Goal: Task Accomplishment & Management: Manage account settings

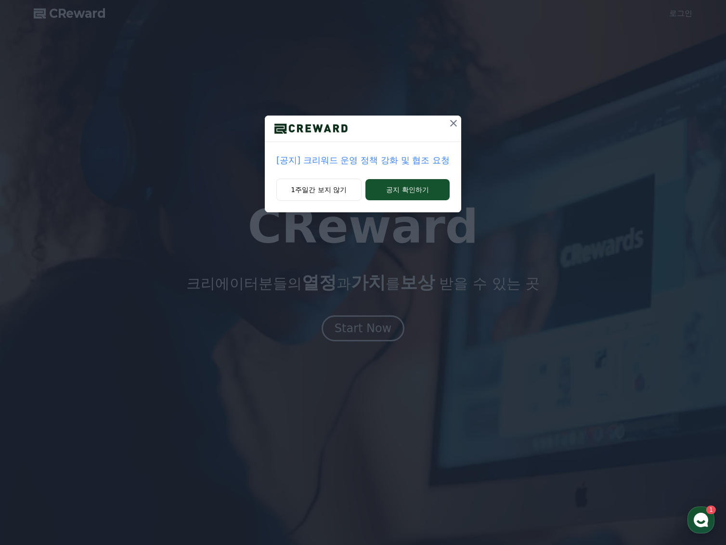
click at [376, 160] on p "[공지] 크리워드 운영 정책 강화 및 협조 요청" at bounding box center [362, 159] width 173 height 13
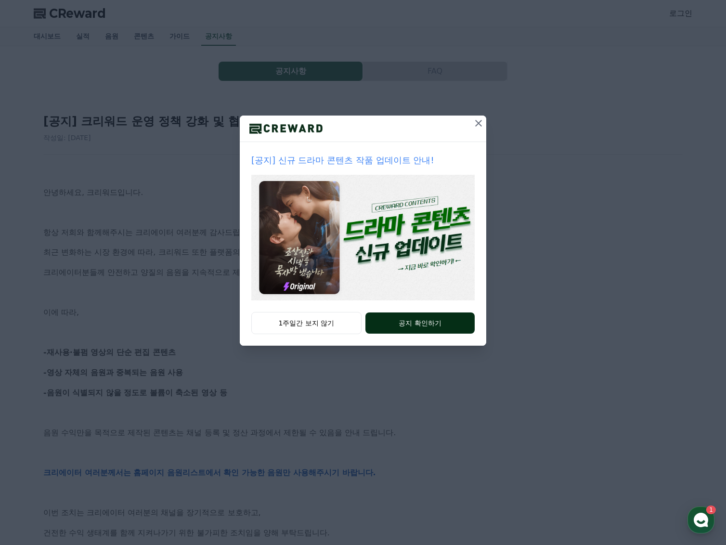
click at [420, 322] on button "공지 확인하기" at bounding box center [419, 322] width 109 height 21
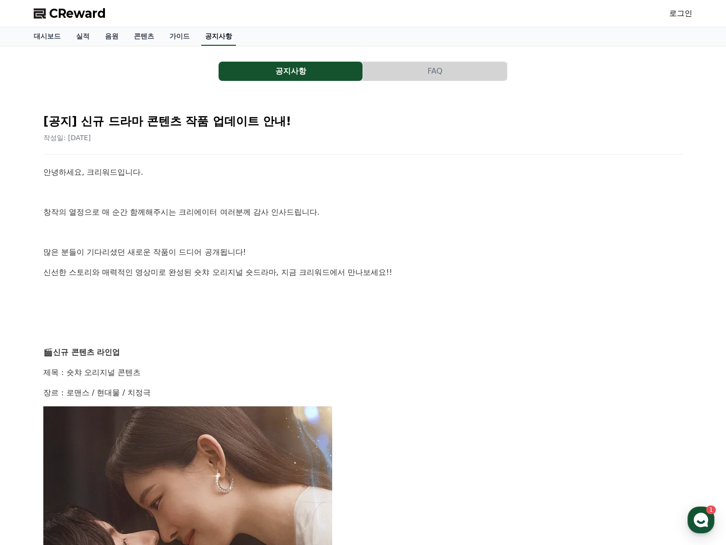
click at [206, 31] on link "공지사항" at bounding box center [218, 36] width 35 height 18
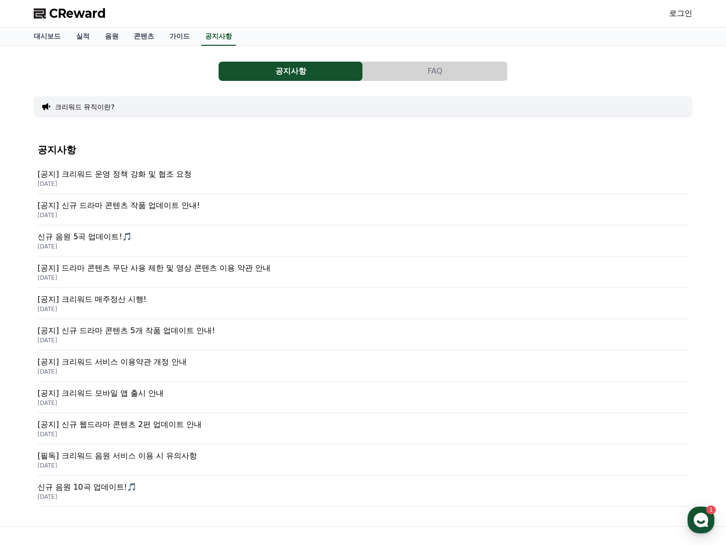
click at [134, 176] on p "[공지] 크리워드 운영 정책 강화 및 협조 요청" at bounding box center [363, 174] width 651 height 12
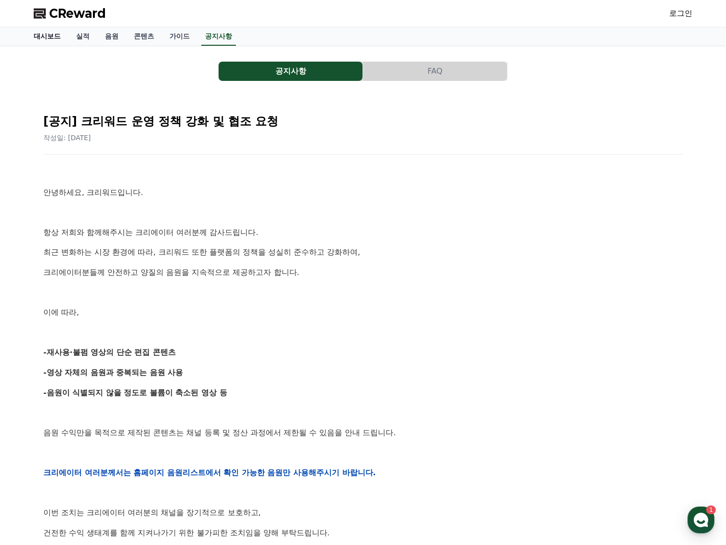
click at [46, 38] on link "대시보드" at bounding box center [47, 36] width 42 height 18
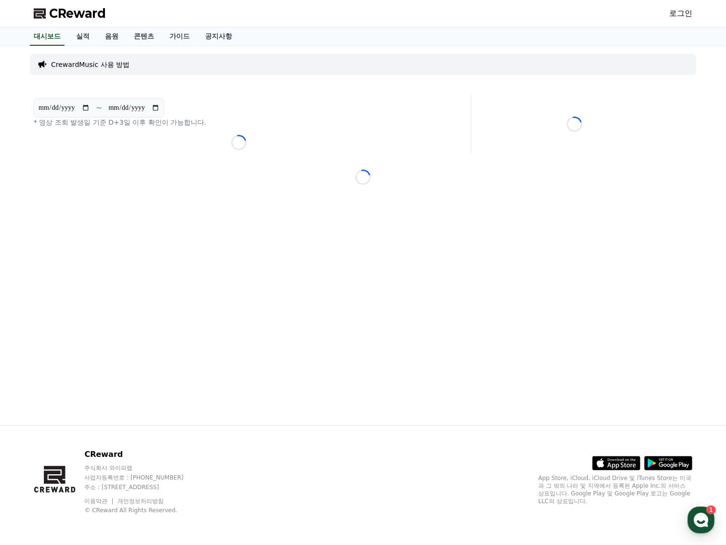
click at [682, 12] on link "로그인" at bounding box center [680, 14] width 23 height 12
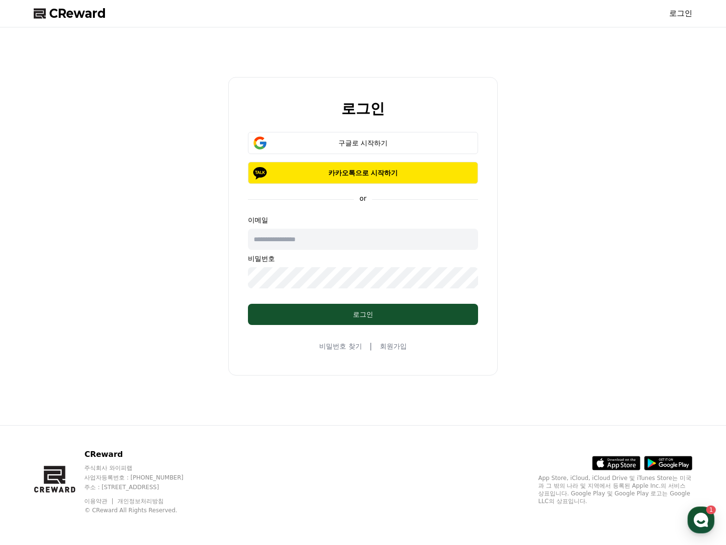
click at [293, 241] on input "text" at bounding box center [363, 239] width 230 height 21
click at [192, 265] on div "로그인 구글로 시작하기 카카오톡으로 시작하기 or 이메일 비밀번호 로그인 비밀번호 찾기 | 회원가입" at bounding box center [363, 226] width 666 height 390
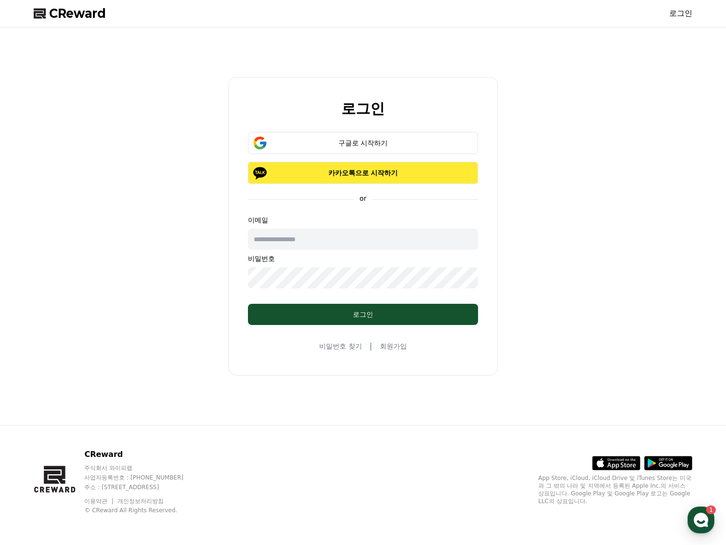
click at [365, 175] on p "카카오톡으로 시작하기" at bounding box center [363, 173] width 202 height 10
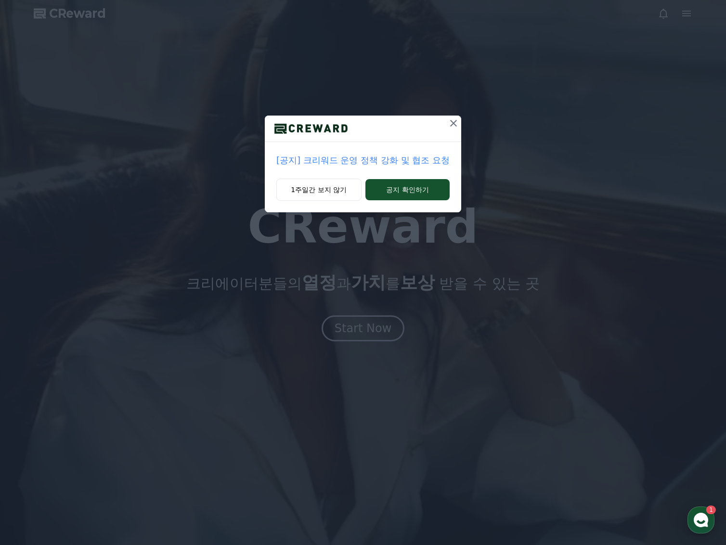
click at [450, 122] on icon at bounding box center [453, 123] width 7 height 7
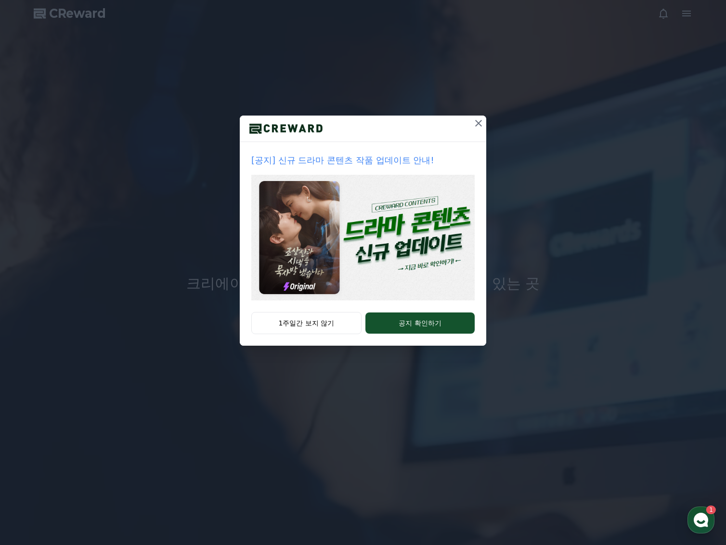
click at [479, 123] on icon at bounding box center [479, 123] width 12 height 12
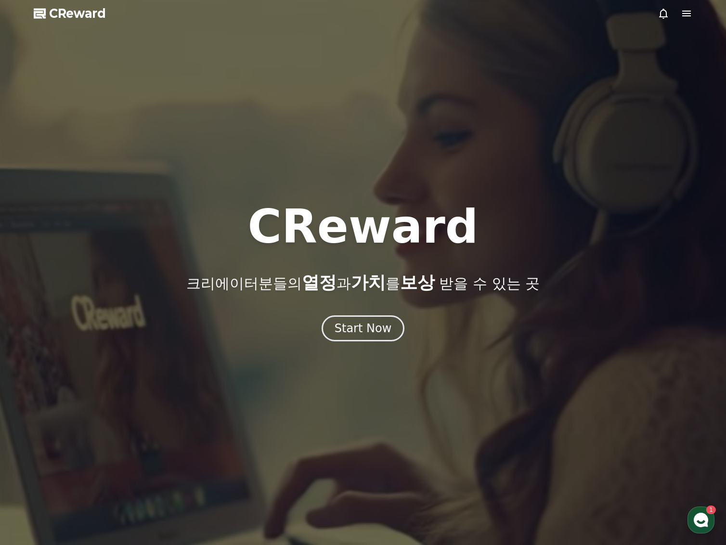
click at [310, 44] on div at bounding box center [363, 272] width 726 height 545
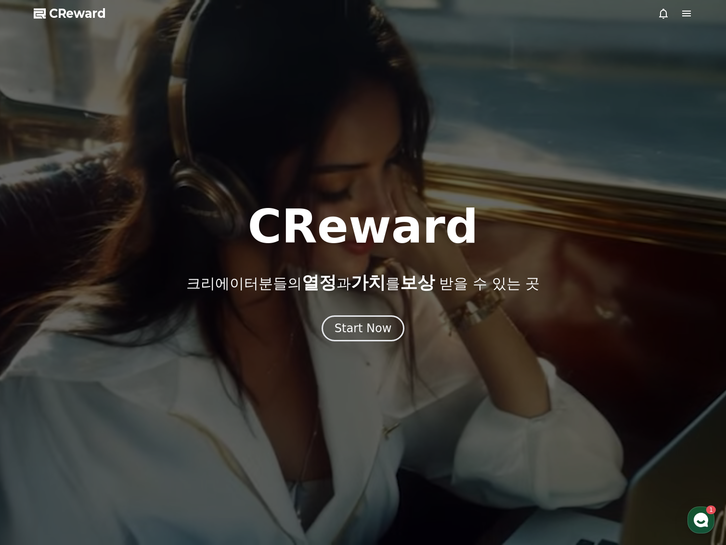
click at [690, 13] on icon at bounding box center [686, 14] width 12 height 12
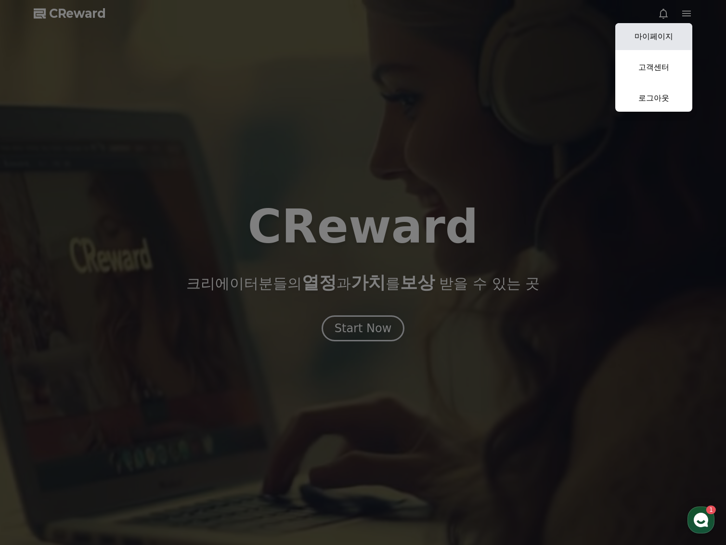
click at [667, 33] on link "마이페이지" at bounding box center [653, 36] width 77 height 27
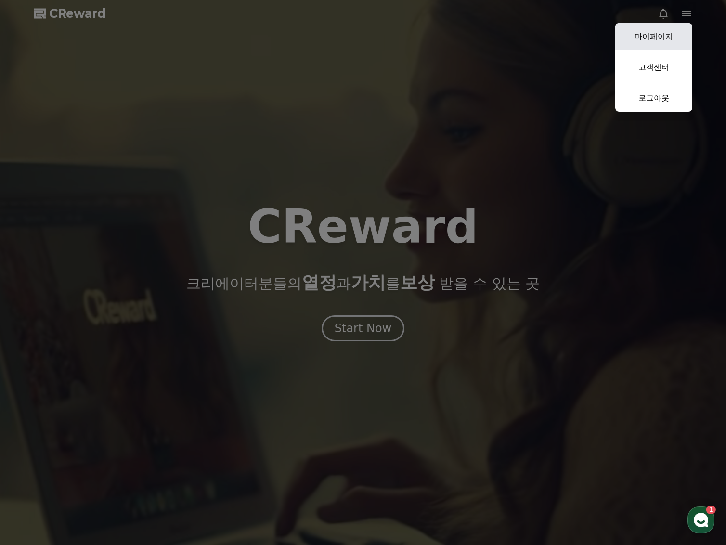
select select "**********"
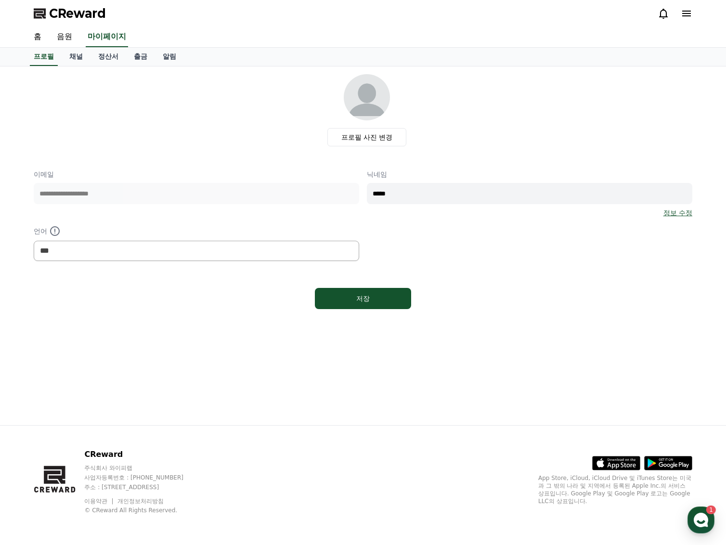
click at [687, 11] on icon at bounding box center [686, 14] width 9 height 6
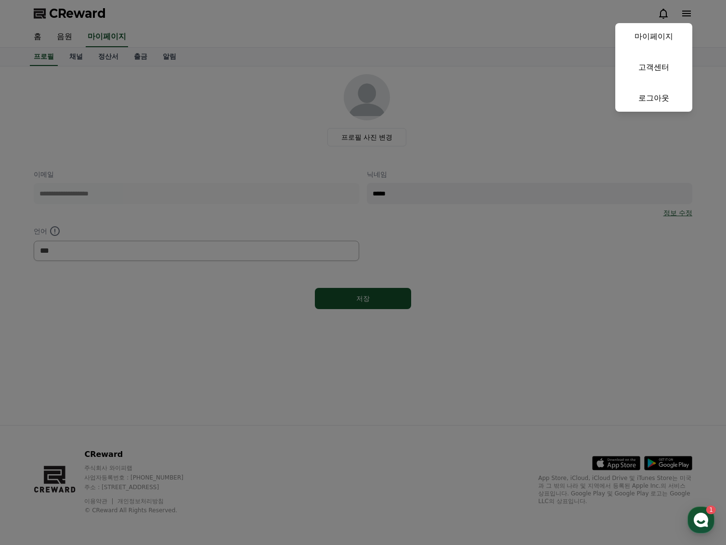
click at [564, 20] on button "close" at bounding box center [363, 272] width 726 height 545
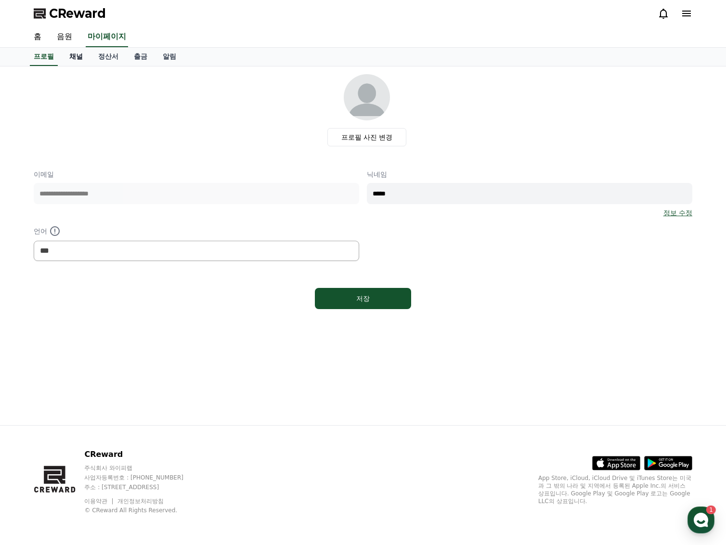
click at [72, 54] on link "채널" at bounding box center [76, 57] width 29 height 18
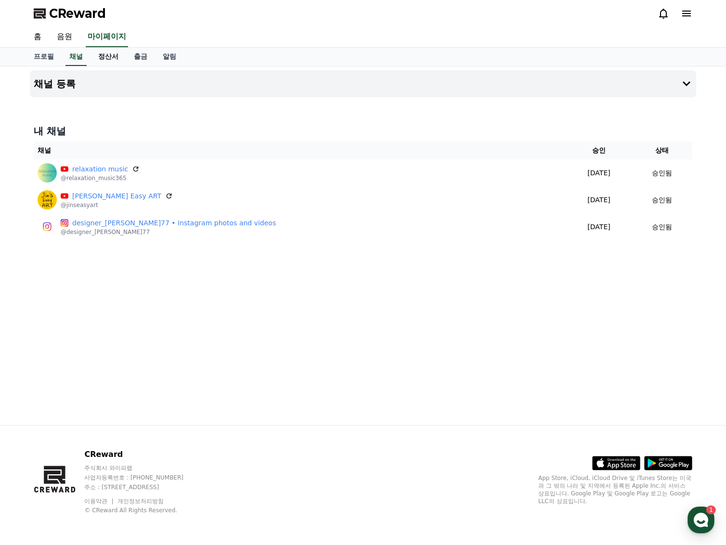
click at [106, 56] on link "정산서" at bounding box center [108, 57] width 36 height 18
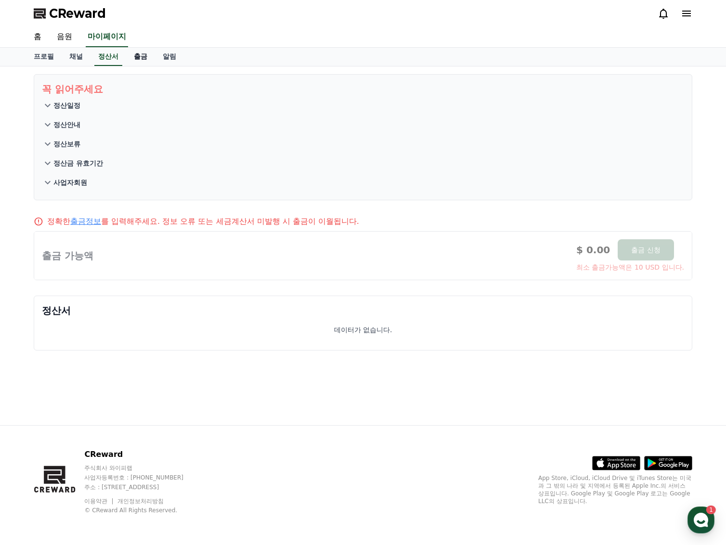
click at [131, 55] on link "출금" at bounding box center [140, 57] width 29 height 18
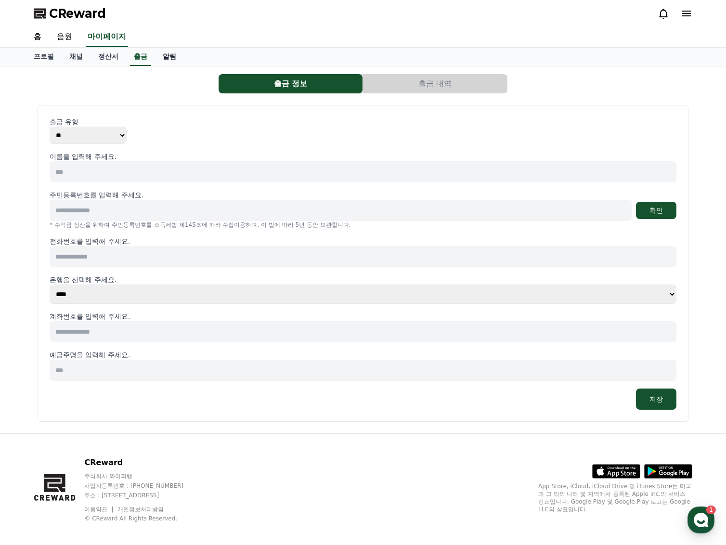
click at [162, 55] on link "알림" at bounding box center [169, 57] width 29 height 18
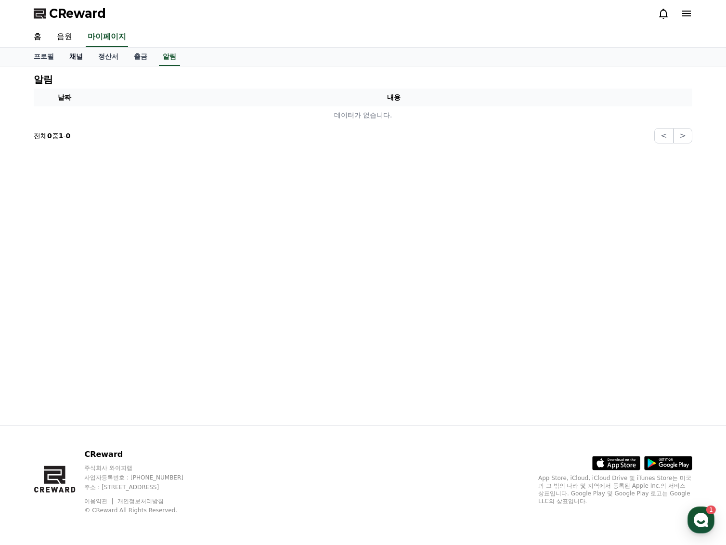
click at [70, 55] on link "채널" at bounding box center [76, 57] width 29 height 18
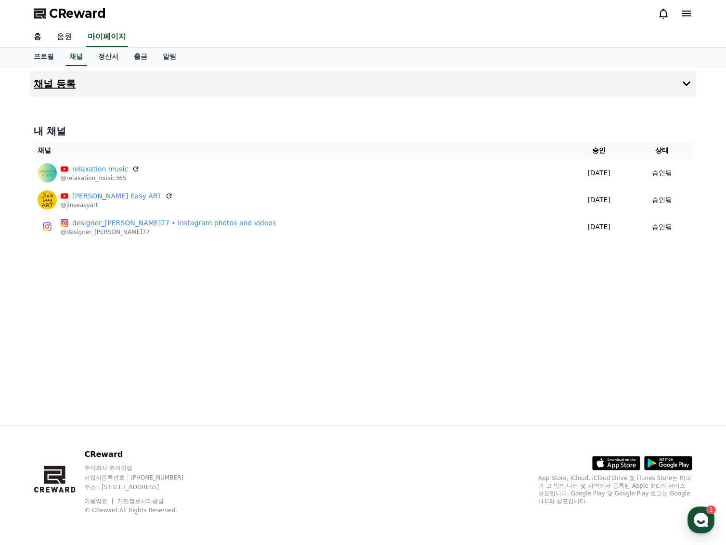
click at [687, 80] on icon at bounding box center [686, 84] width 12 height 12
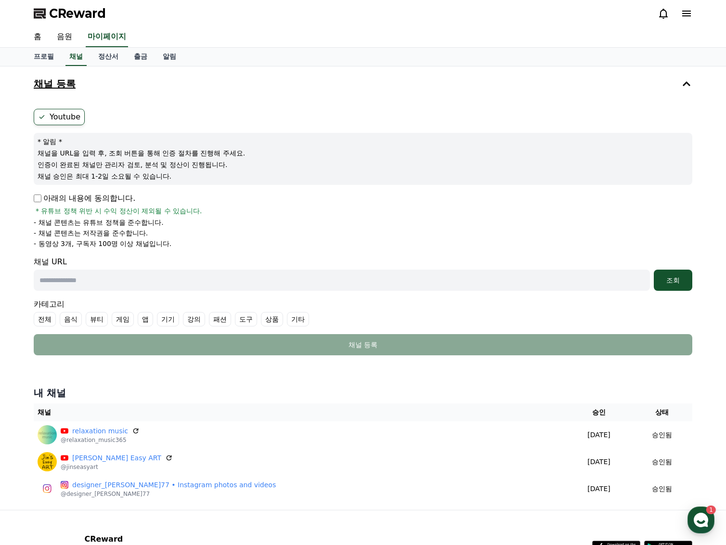
click at [107, 281] on input "text" at bounding box center [342, 279] width 616 height 21
paste input "**********"
click at [673, 277] on div "조회" at bounding box center [672, 280] width 31 height 10
drag, startPoint x: 210, startPoint y: 279, endPoint x: 7, endPoint y: 282, distance: 202.6
click at [14, 281] on div "**********" at bounding box center [363, 287] width 726 height 443
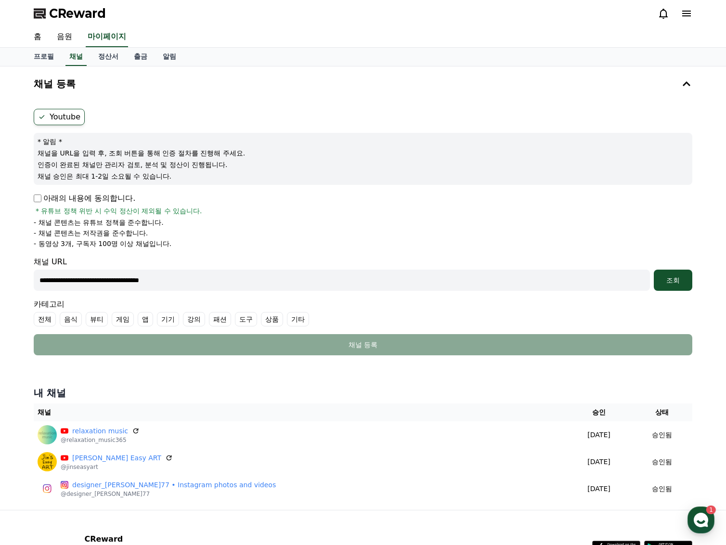
paste input "text"
type input "**********"
click at [677, 275] on div "조회" at bounding box center [672, 280] width 31 height 10
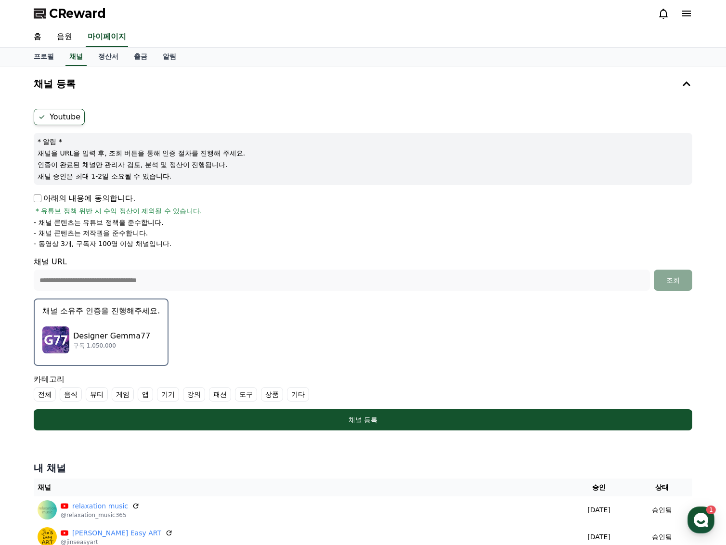
click at [85, 320] on div "Designer Gemma77 구독 1,050,000" at bounding box center [100, 339] width 117 height 38
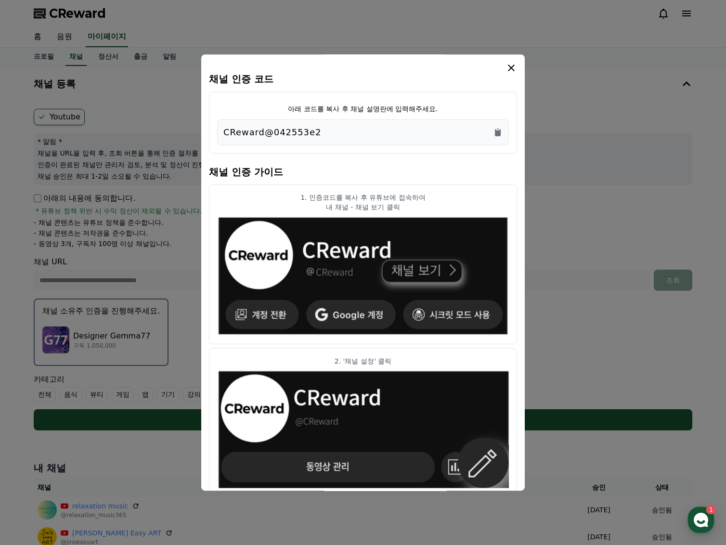
drag, startPoint x: 322, startPoint y: 130, endPoint x: 214, endPoint y: 131, distance: 108.3
click at [214, 131] on div "아래 코드를 복사 후 채널 설명란에 입력해주세요. CReward@042553e2" at bounding box center [363, 123] width 308 height 62
copy p "CReward@042553e2"
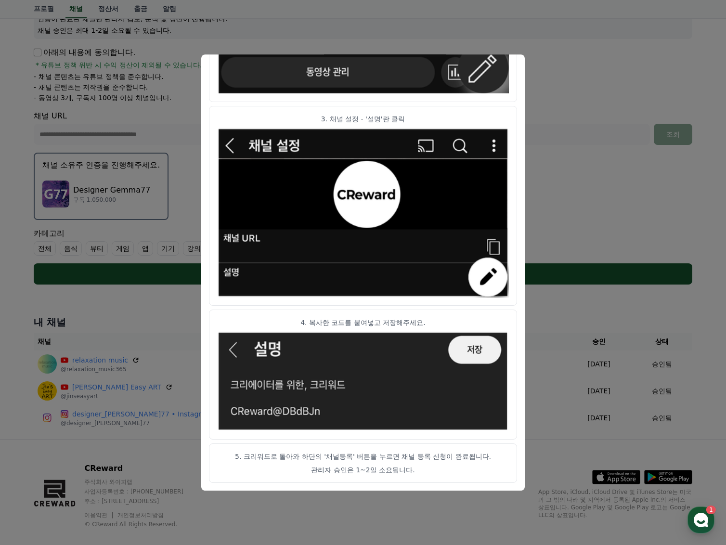
scroll to position [160, 0]
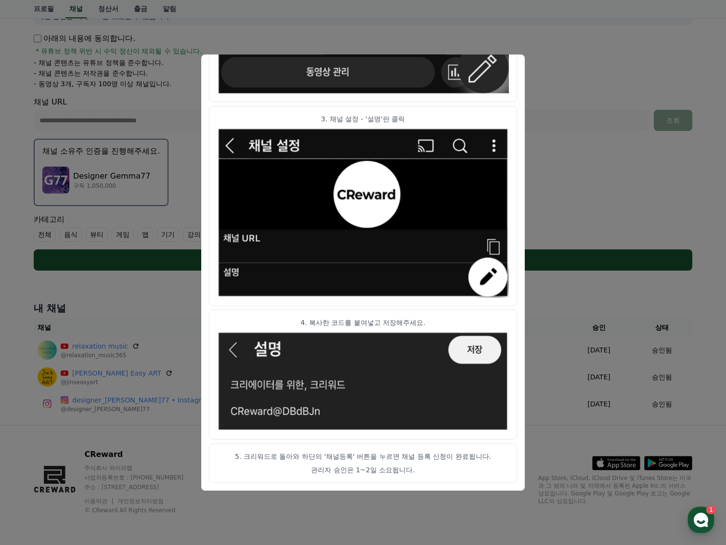
click at [179, 195] on button "close modal" at bounding box center [363, 272] width 726 height 545
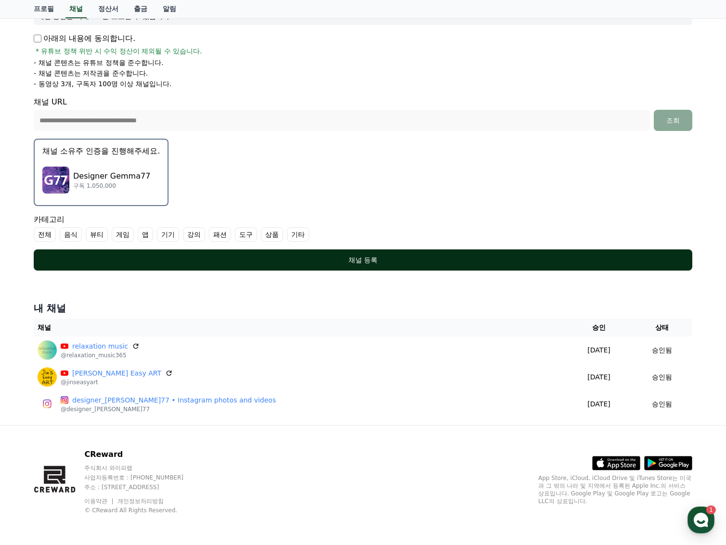
click at [351, 259] on div "채널 등록" at bounding box center [363, 260] width 620 height 10
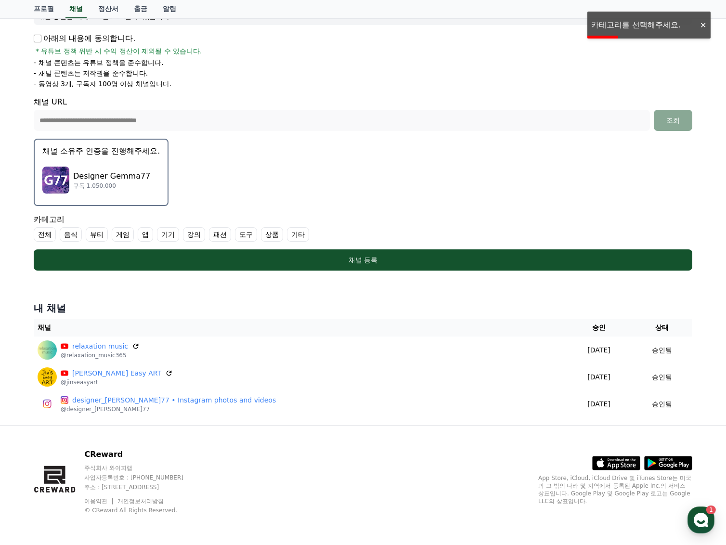
click at [183, 232] on label "강의" at bounding box center [194, 234] width 22 height 14
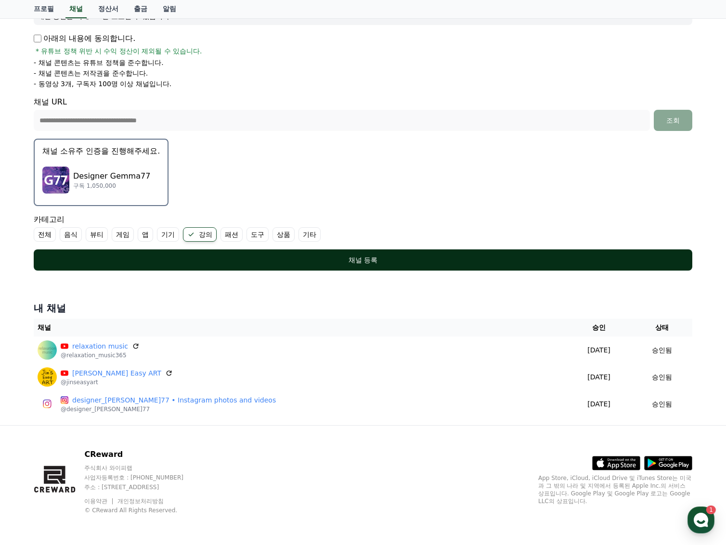
click at [359, 257] on div "채널 등록" at bounding box center [363, 260] width 620 height 10
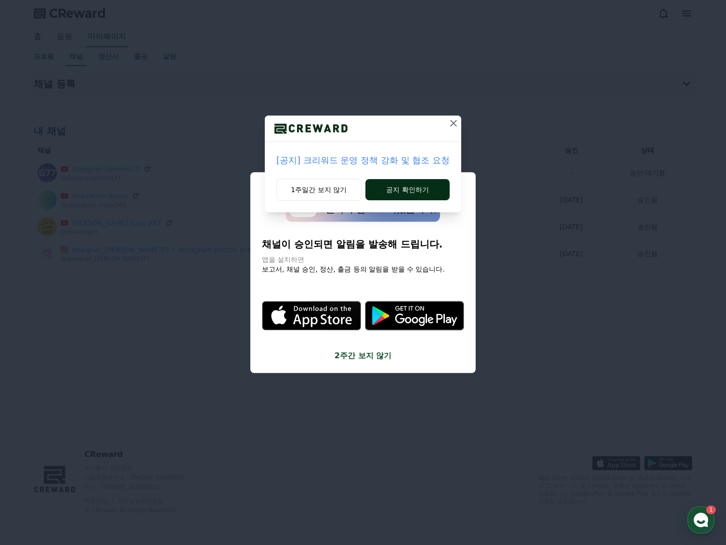
click at [414, 189] on button "공지 확인하기" at bounding box center [407, 189] width 84 height 21
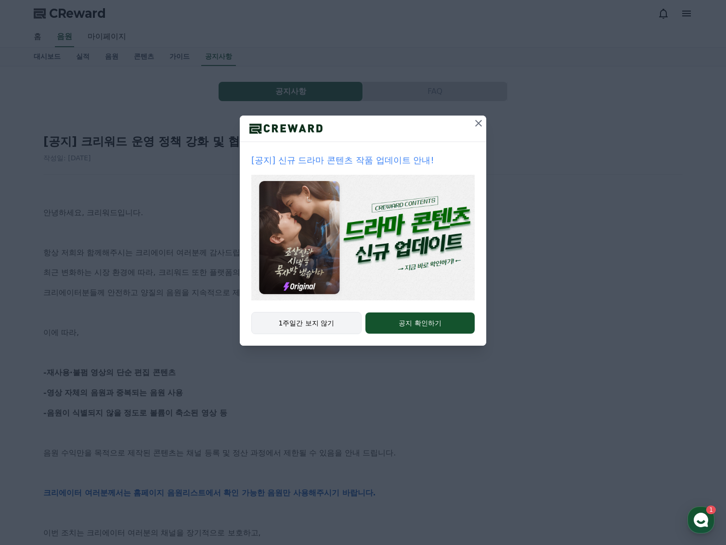
click at [308, 320] on button "1주일간 보지 않기" at bounding box center [306, 323] width 110 height 22
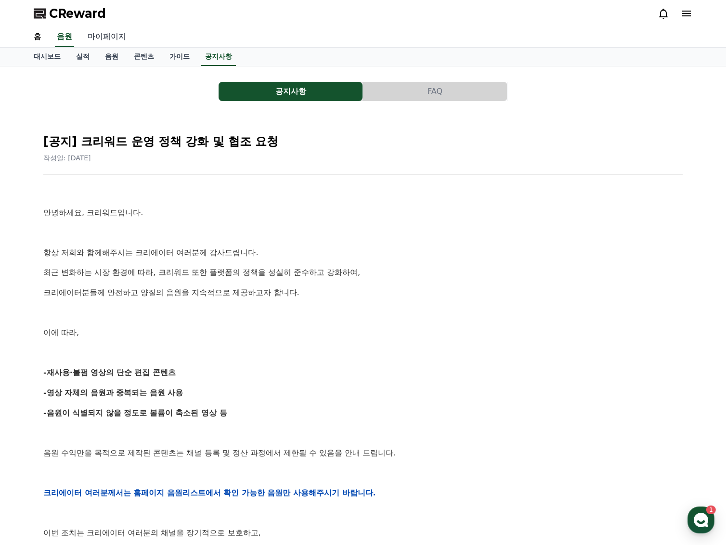
click at [101, 37] on link "마이페이지" at bounding box center [107, 37] width 54 height 20
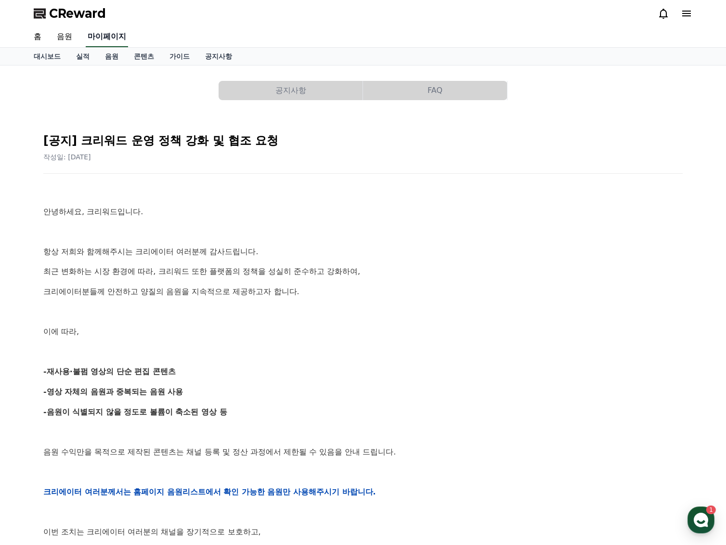
select select "**********"
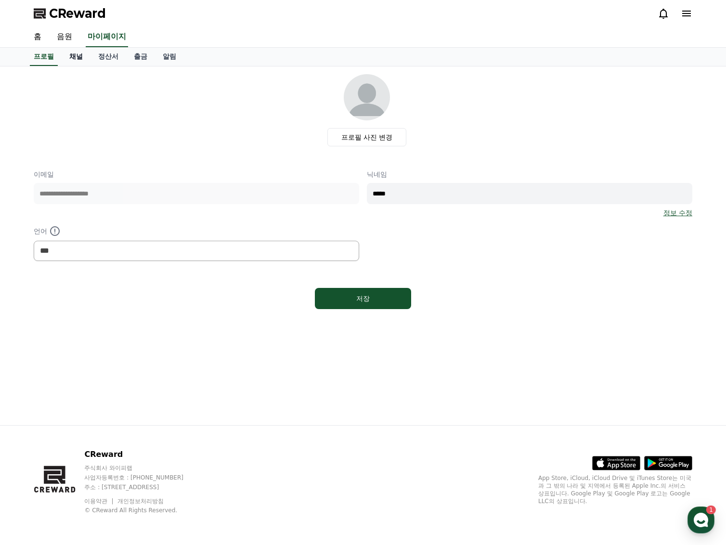
click at [72, 55] on link "채널" at bounding box center [76, 57] width 29 height 18
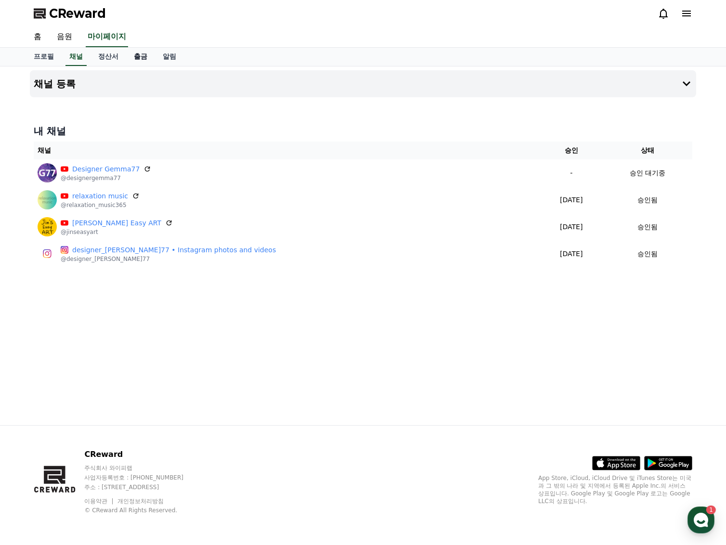
click at [131, 55] on link "출금" at bounding box center [140, 57] width 29 height 18
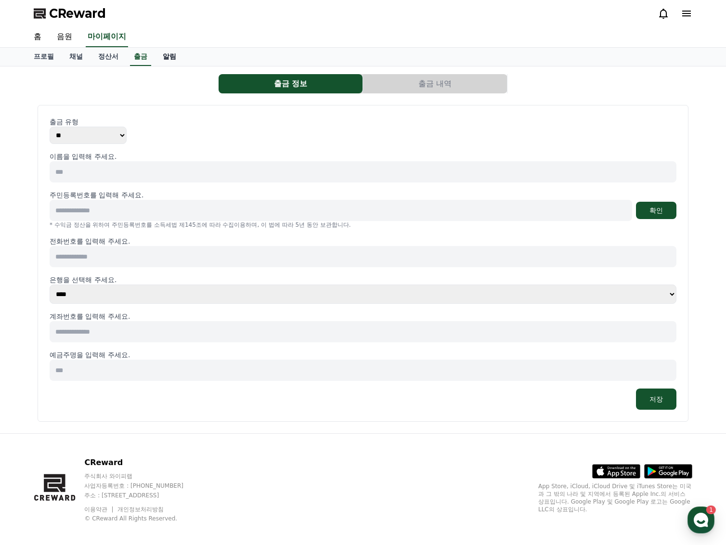
click at [159, 55] on link "알림" at bounding box center [169, 57] width 29 height 18
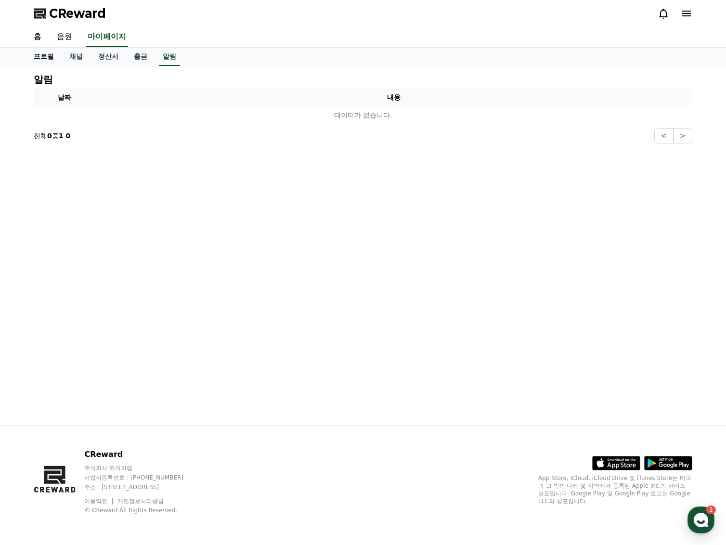
click at [45, 55] on link "프로필" at bounding box center [44, 57] width 36 height 18
select select "**********"
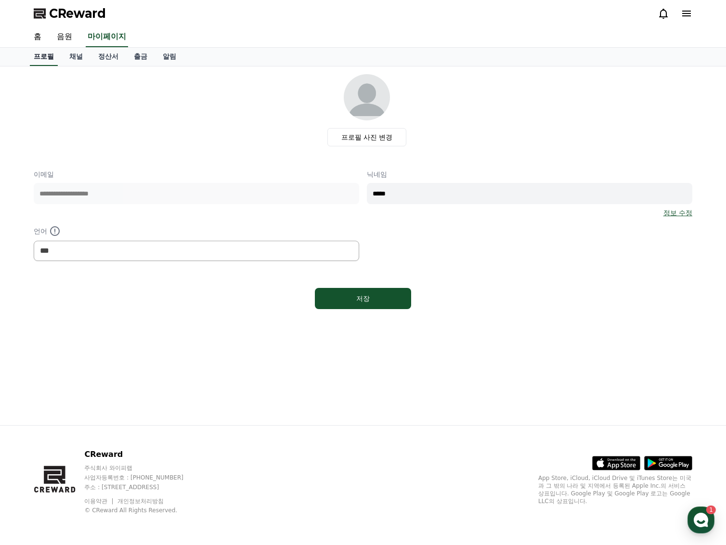
click at [36, 39] on link "홈" at bounding box center [37, 37] width 23 height 20
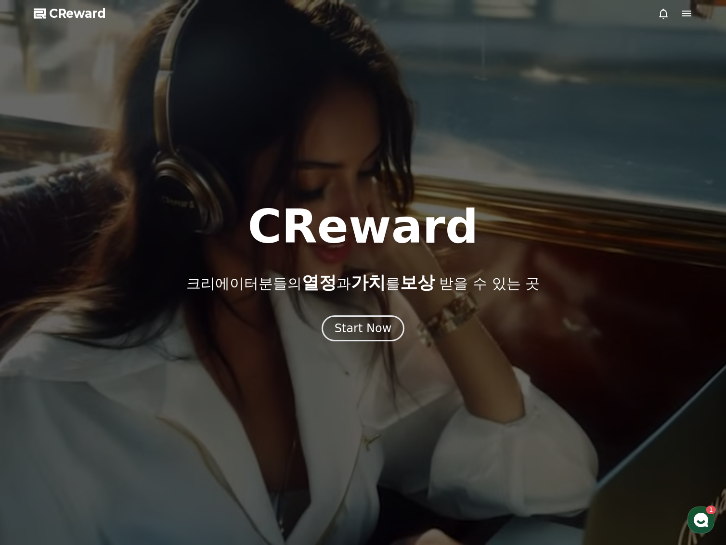
click at [700, 520] on use "button" at bounding box center [700, 519] width 14 height 14
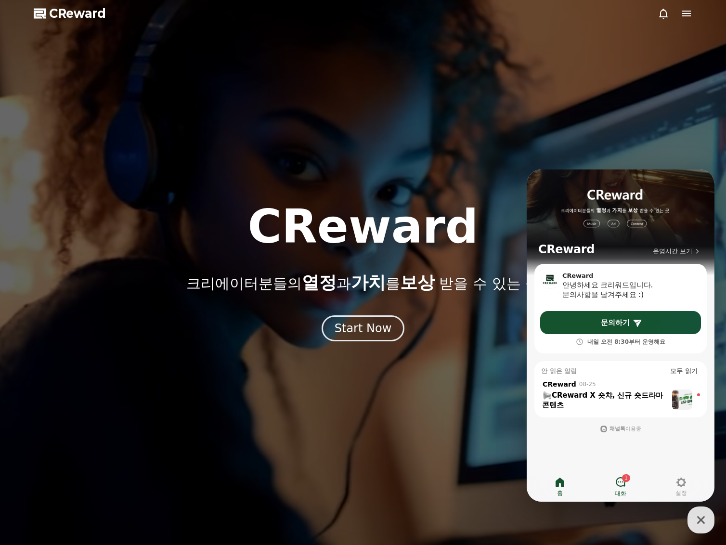
click at [621, 481] on icon at bounding box center [620, 482] width 12 height 12
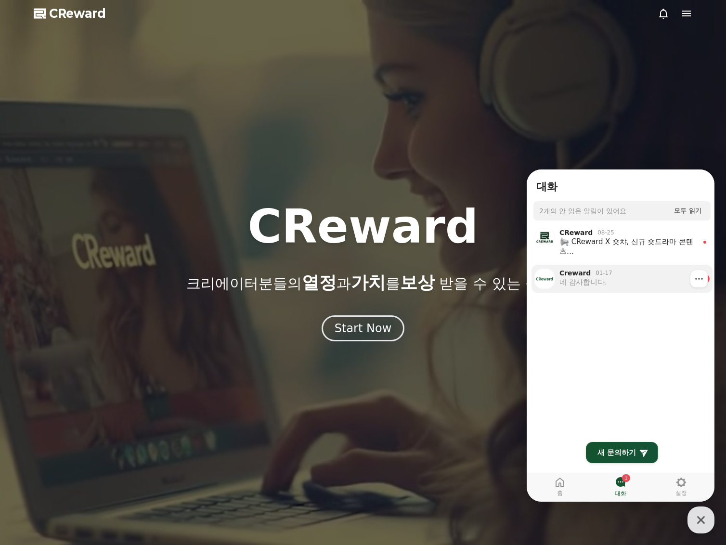
click at [590, 280] on div "네 감사합니다." at bounding box center [627, 282] width 137 height 10
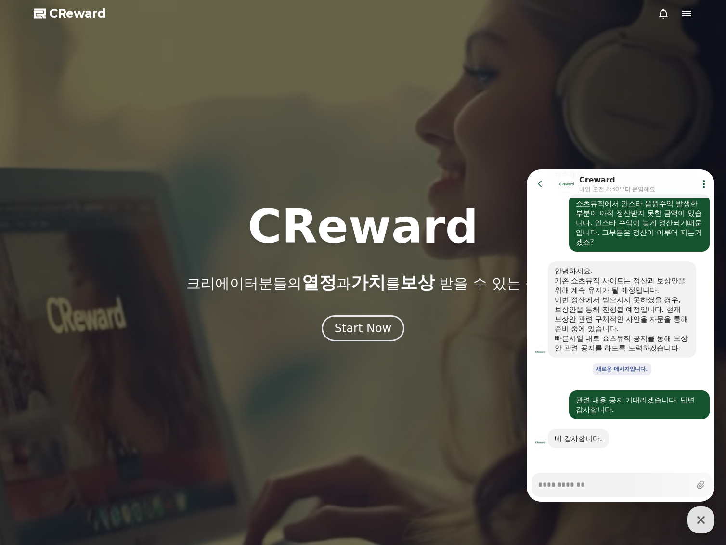
scroll to position [576, 0]
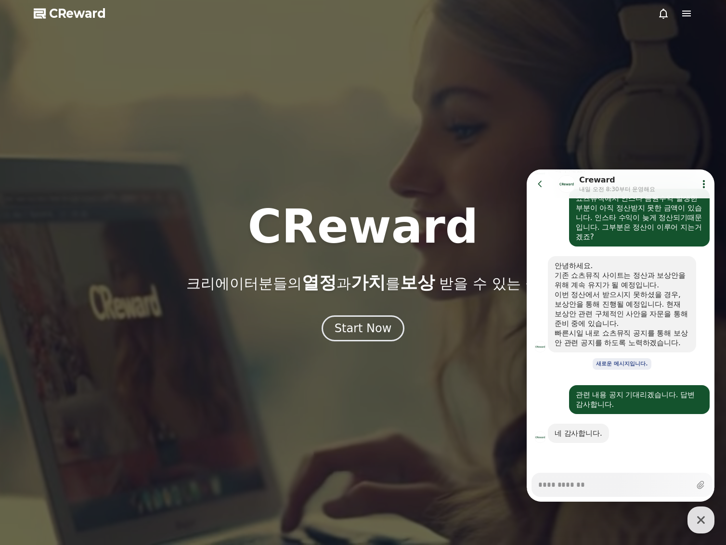
type textarea "*"
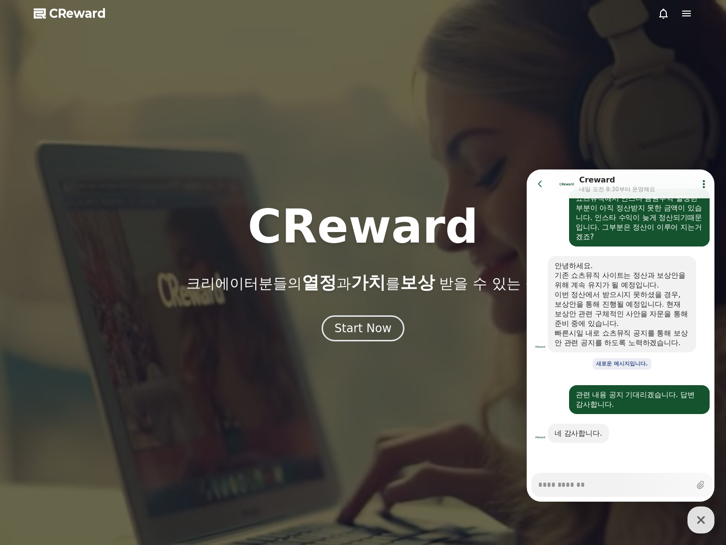
click at [686, 14] on icon at bounding box center [686, 14] width 12 height 12
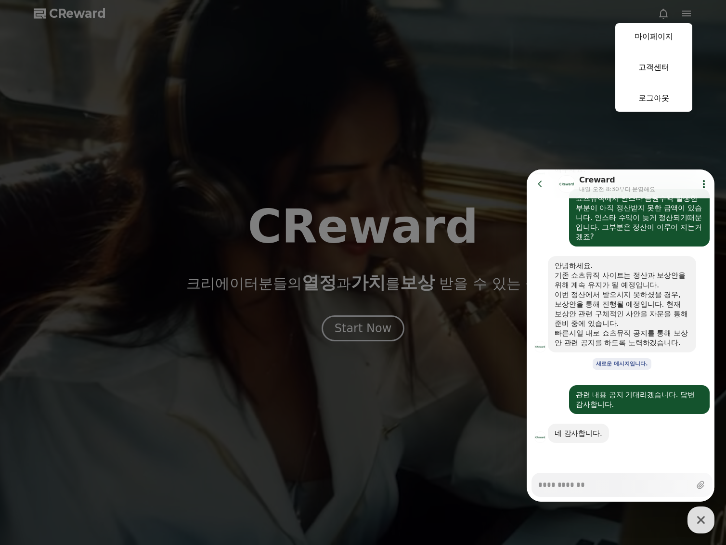
click at [550, 43] on button "close" at bounding box center [363, 272] width 726 height 545
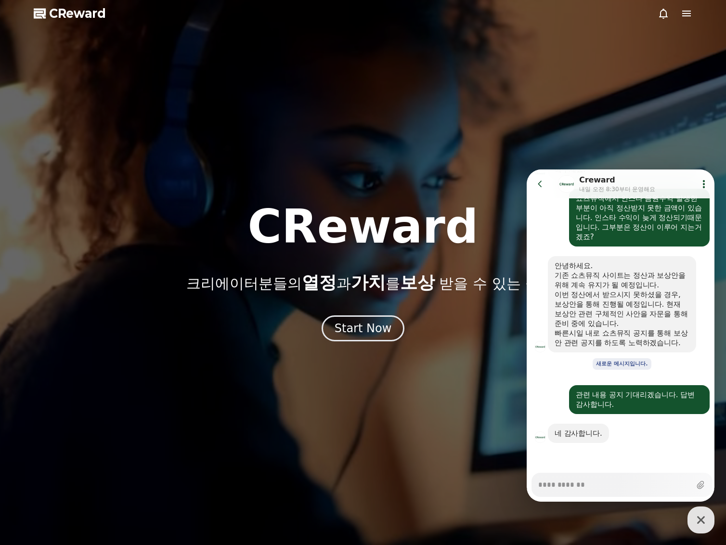
click at [663, 15] on icon at bounding box center [663, 14] width 12 height 12
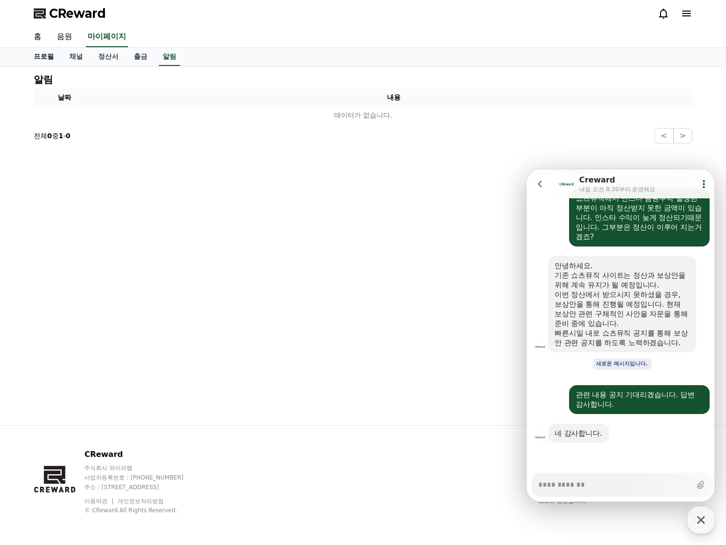
click at [34, 35] on link "홈" at bounding box center [37, 37] width 23 height 20
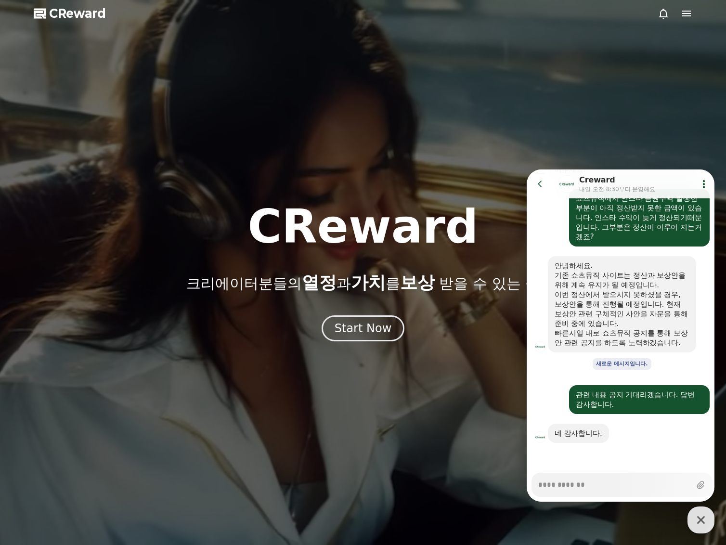
click at [40, 10] on polygon at bounding box center [40, 14] width 12 height 10
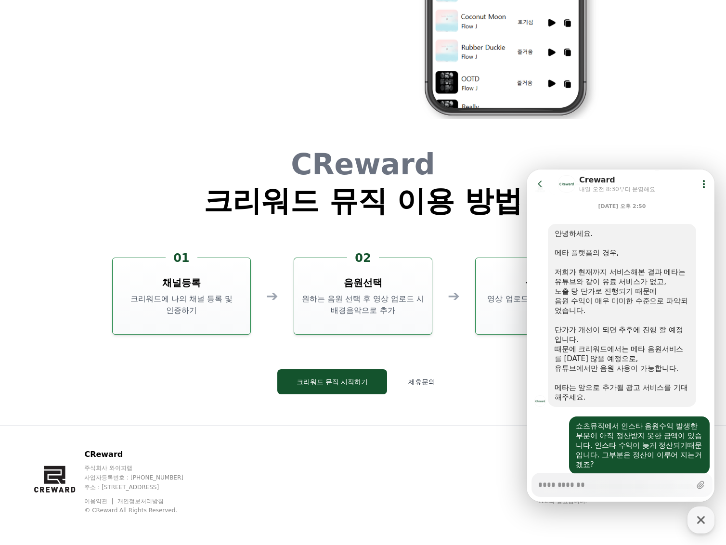
scroll to position [354, 0]
